Goal: Transaction & Acquisition: Purchase product/service

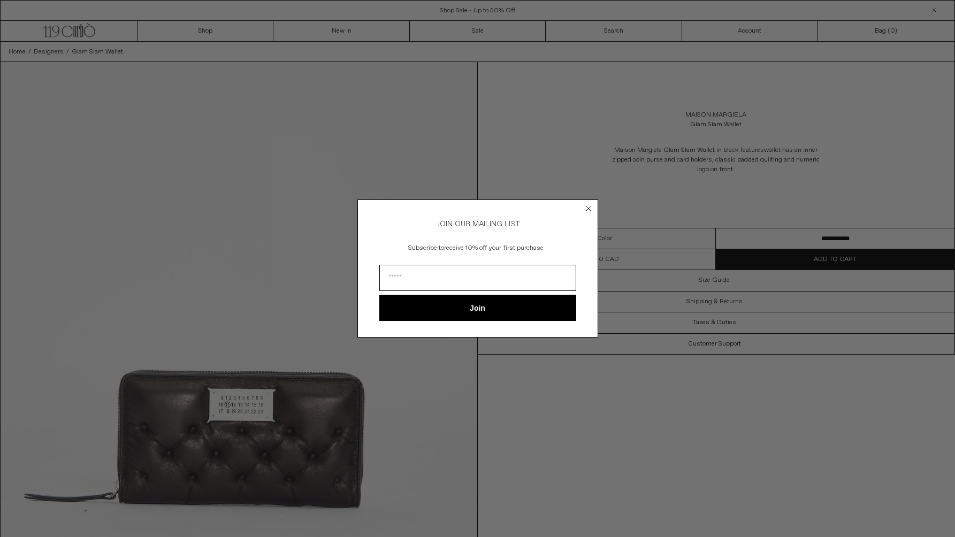
click at [588, 203] on icon "Close dialog" at bounding box center [588, 208] width 11 height 11
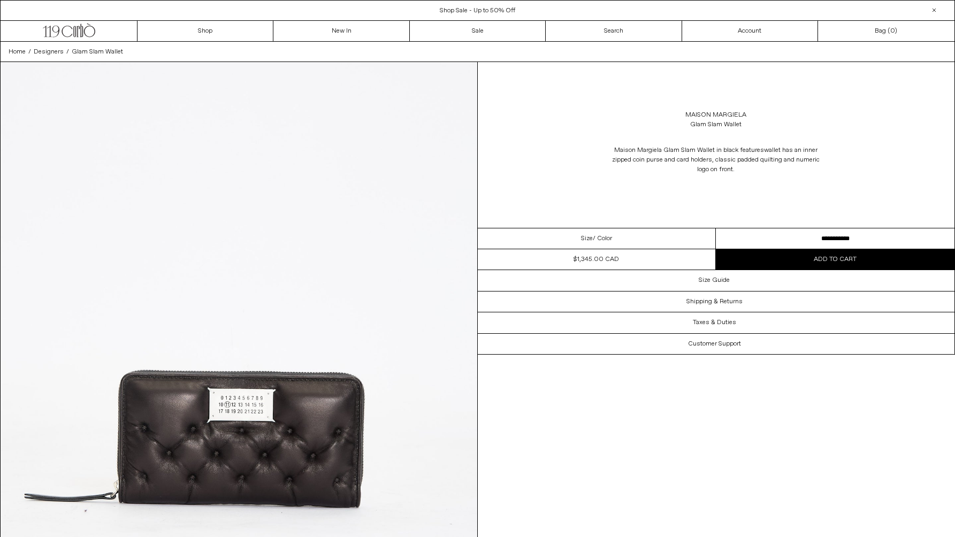
click at [609, 236] on span "/ Color" at bounding box center [602, 239] width 19 height 10
click at [732, 114] on link "Maison Margiela" at bounding box center [716, 115] width 61 height 10
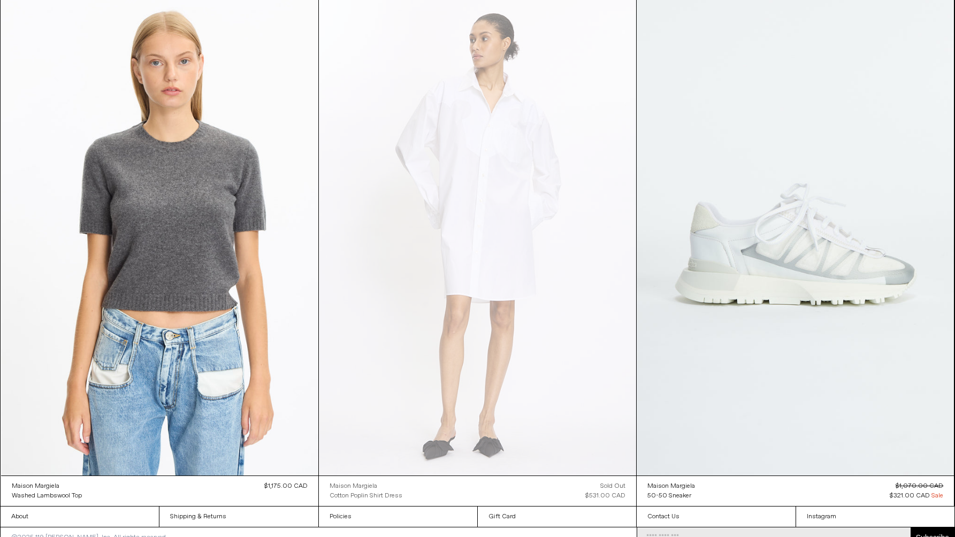
scroll to position [6173, 0]
